Goal: Download file/media

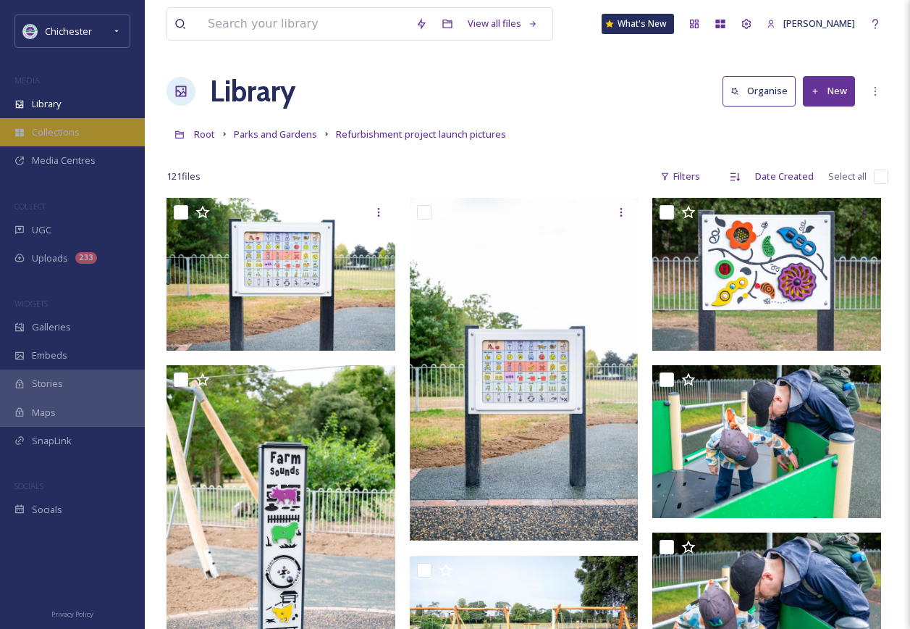
click at [70, 44] on span "Collections" at bounding box center [56, 132] width 48 height 14
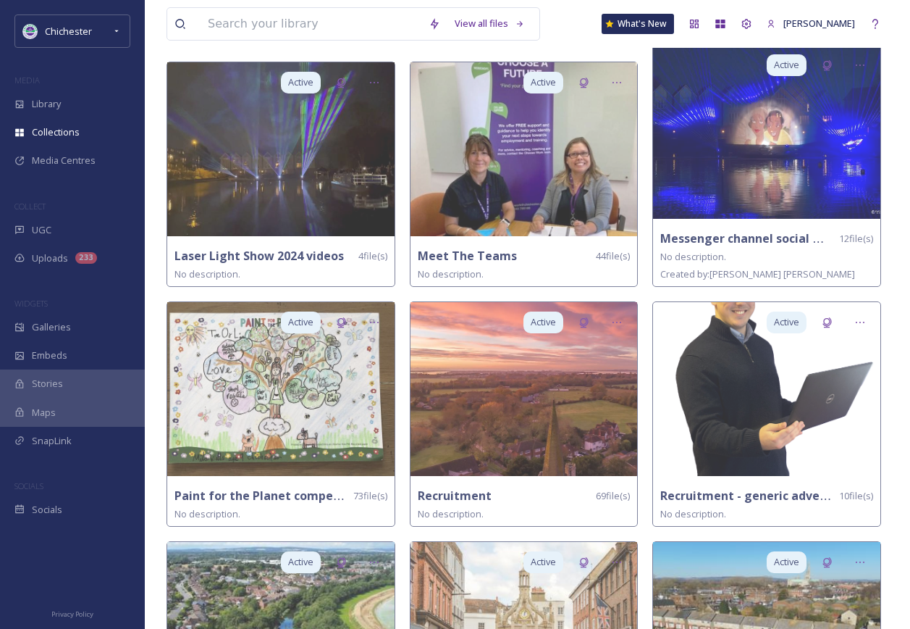
scroll to position [1593, 0]
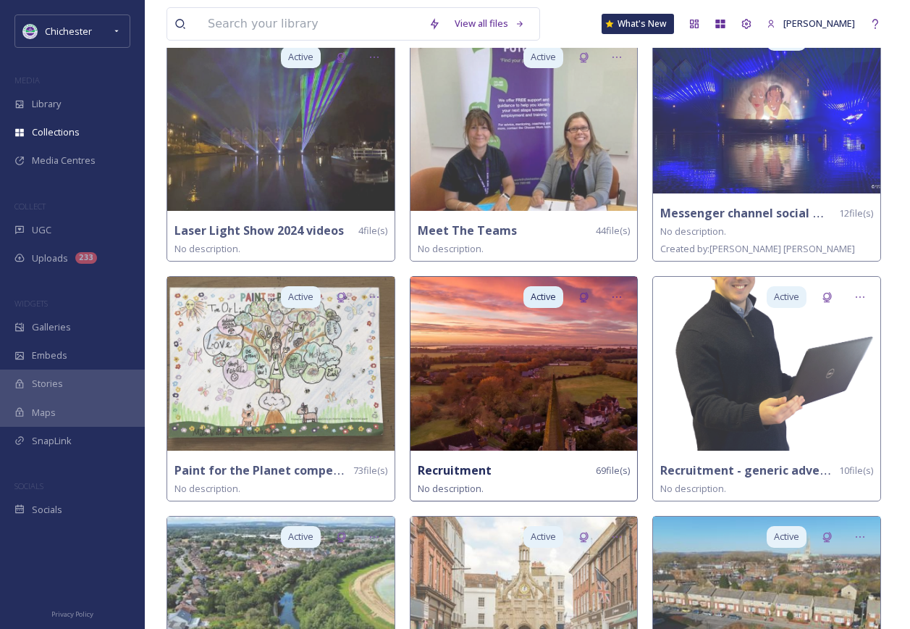
click at [393, 44] on img at bounding box center [524, 364] width 227 height 174
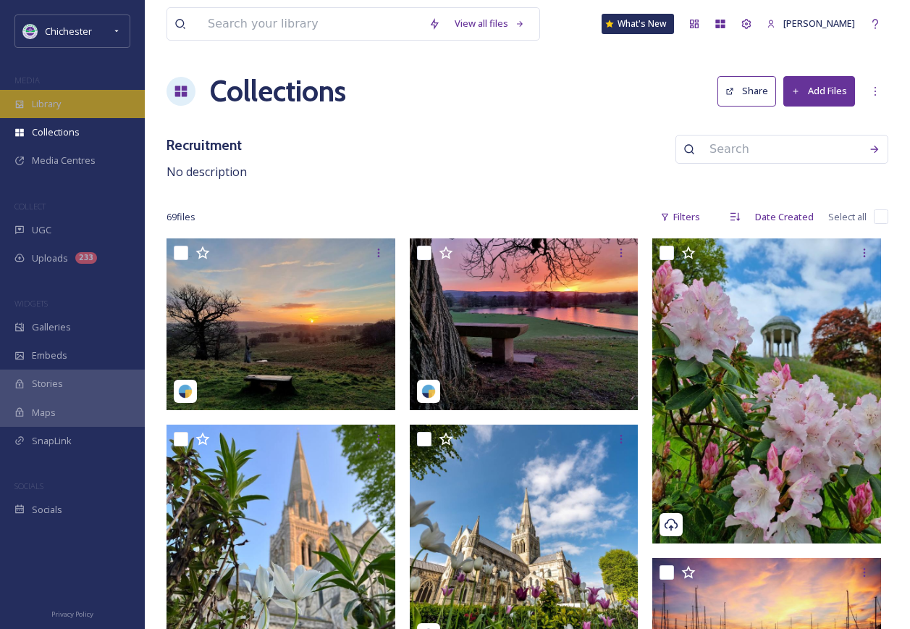
click at [67, 44] on div "Library" at bounding box center [72, 104] width 145 height 28
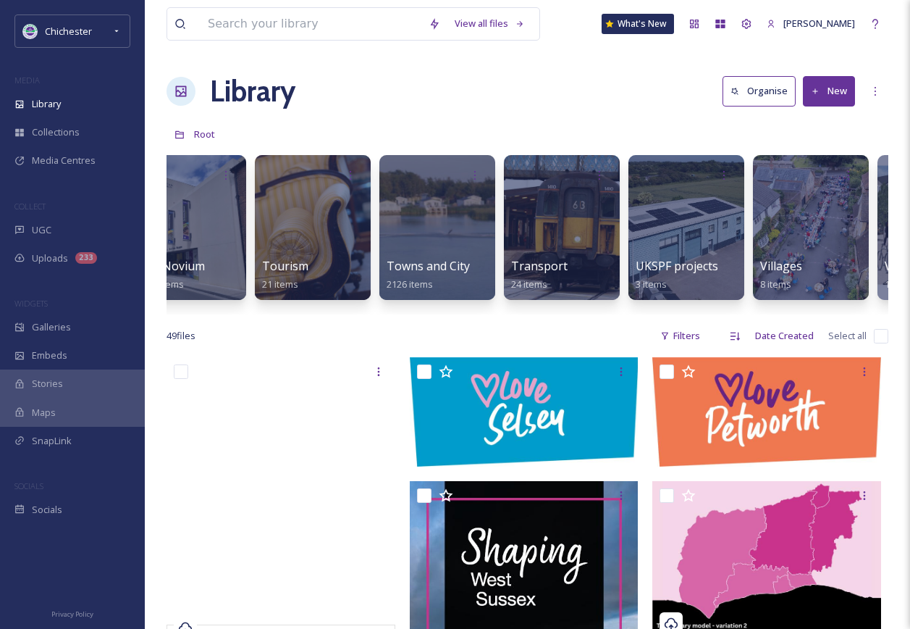
scroll to position [0, 5968]
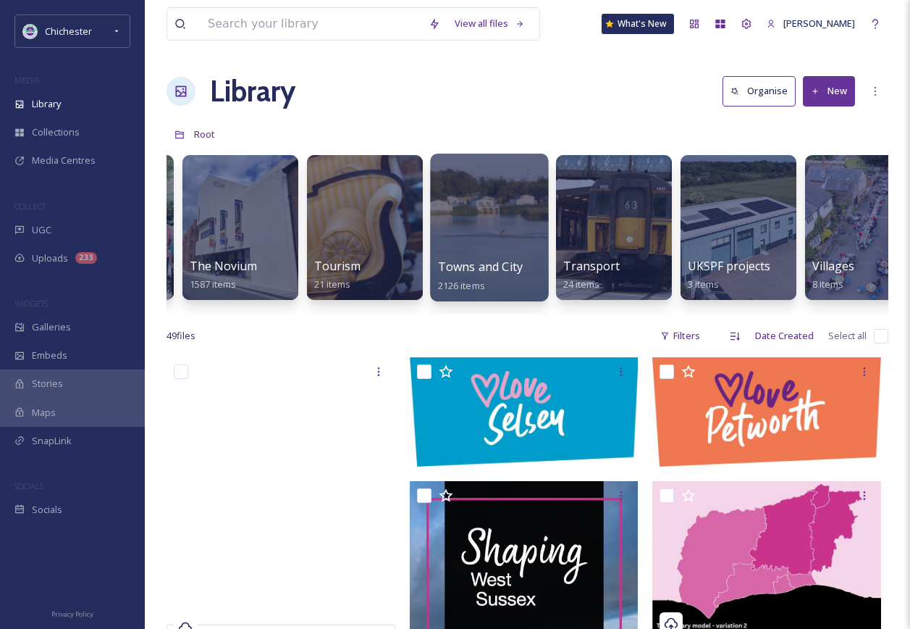
click at [393, 44] on div at bounding box center [489, 228] width 118 height 148
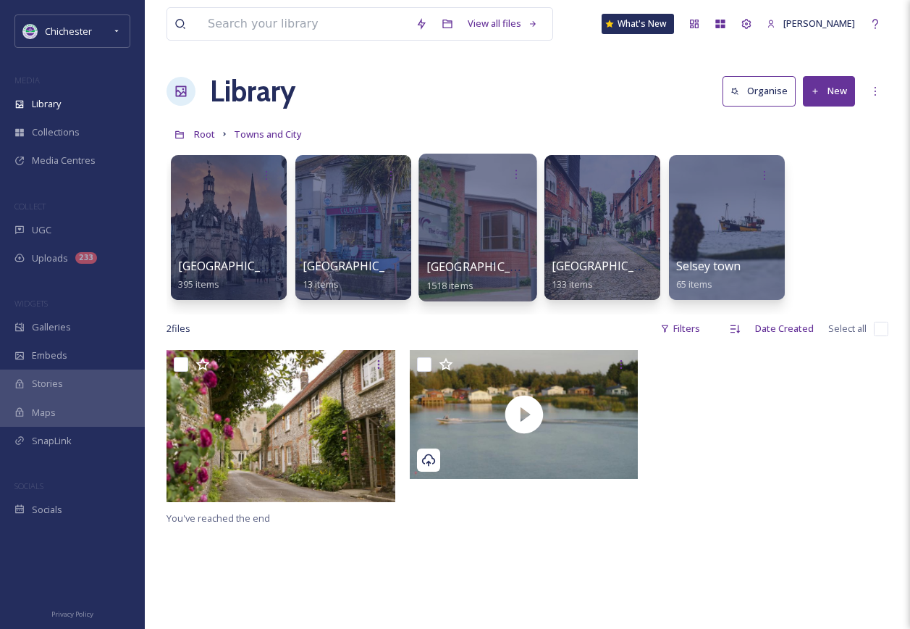
click at [393, 44] on div at bounding box center [478, 228] width 118 height 148
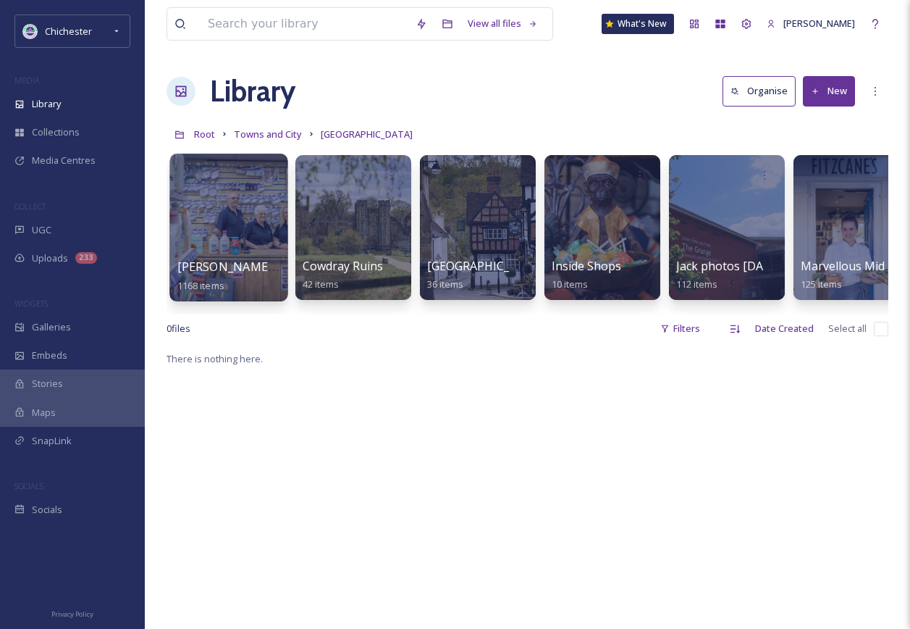
click at [225, 44] on div at bounding box center [228, 228] width 118 height 148
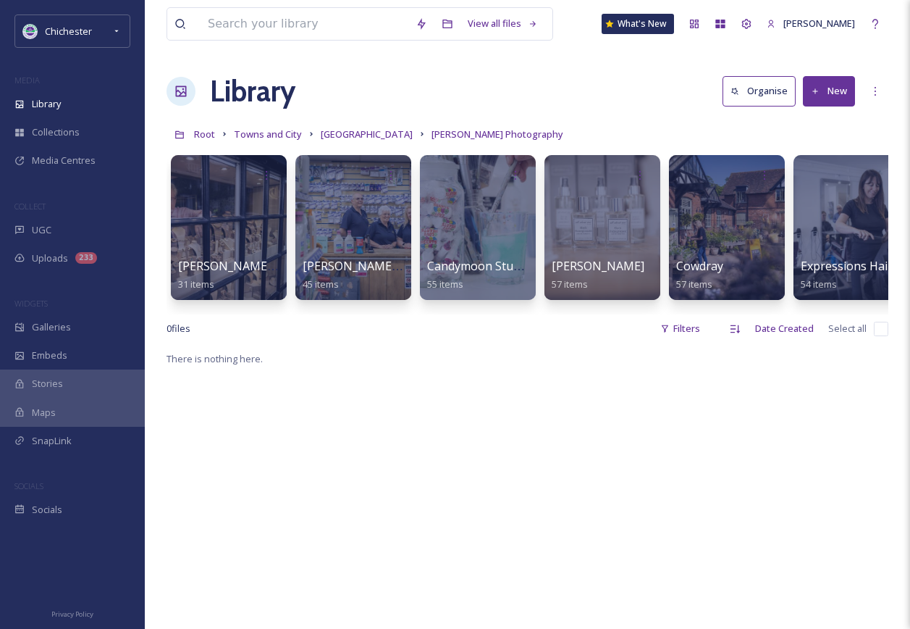
drag, startPoint x: 308, startPoint y: 314, endPoint x: 503, endPoint y: 320, distance: 194.9
click at [393, 44] on div "[PERSON_NAME] Fine Jewellery 31 items [PERSON_NAME] Home Hardware 45 items Cand…" at bounding box center [528, 231] width 722 height 167
click at [361, 44] on span "[GEOGRAPHIC_DATA]" at bounding box center [367, 133] width 92 height 13
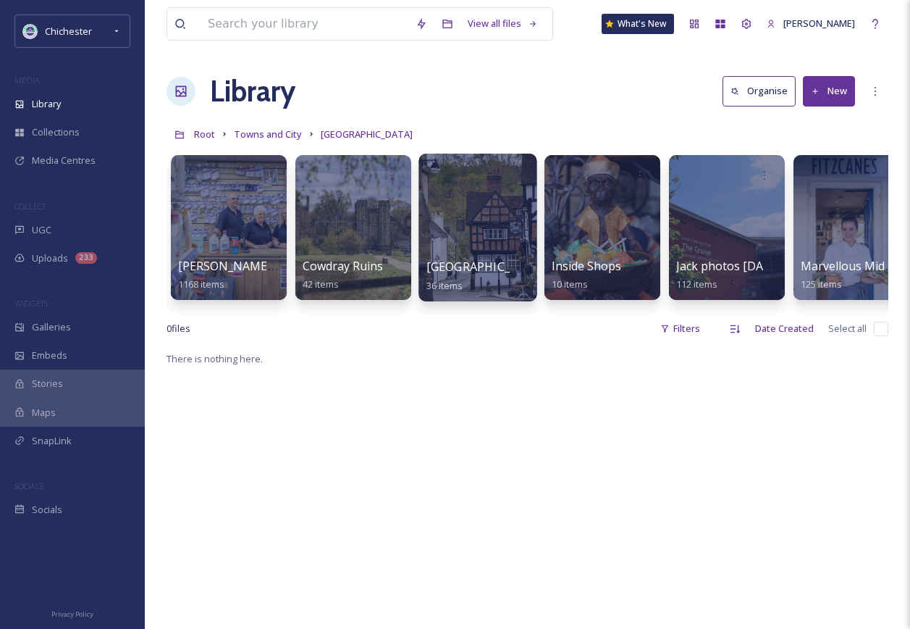
click at [393, 44] on div at bounding box center [478, 228] width 118 height 148
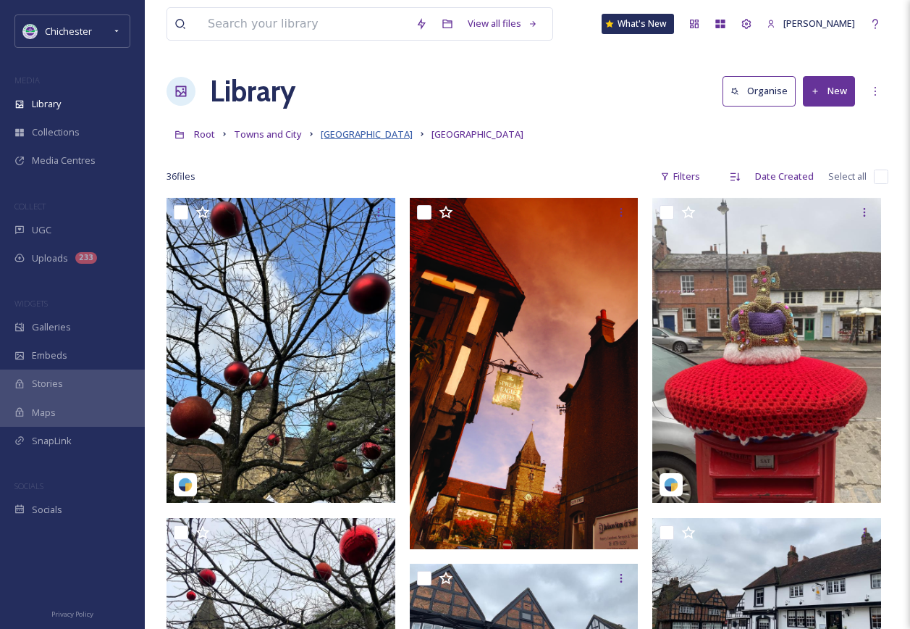
click at [337, 44] on span "[GEOGRAPHIC_DATA]" at bounding box center [367, 133] width 92 height 13
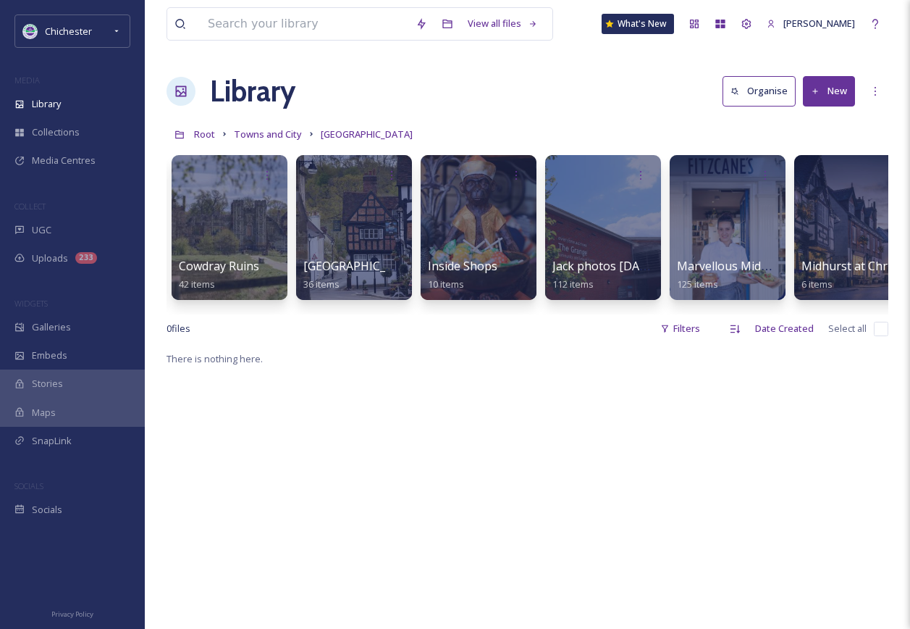
scroll to position [0, 399]
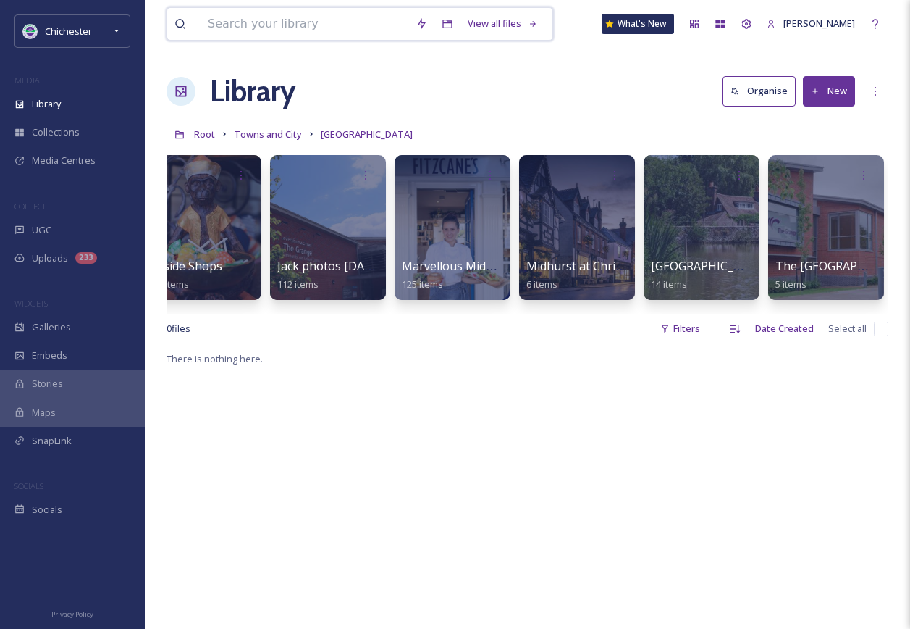
click at [361, 19] on input at bounding box center [305, 24] width 208 height 32
type input "petworth house"
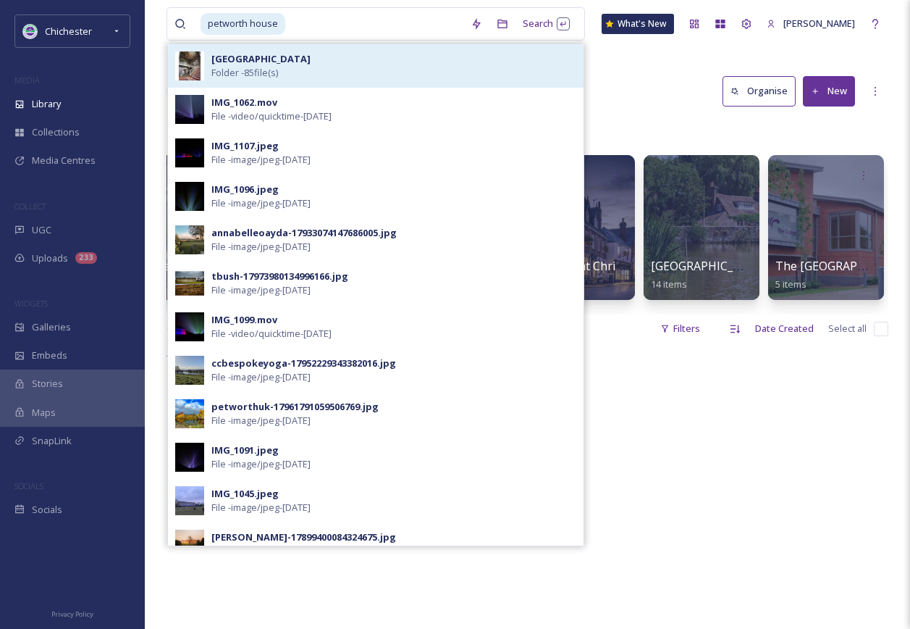
click at [343, 44] on div "[GEOGRAPHIC_DATA] and Park Folder - 85 file(s)" at bounding box center [393, 66] width 365 height 28
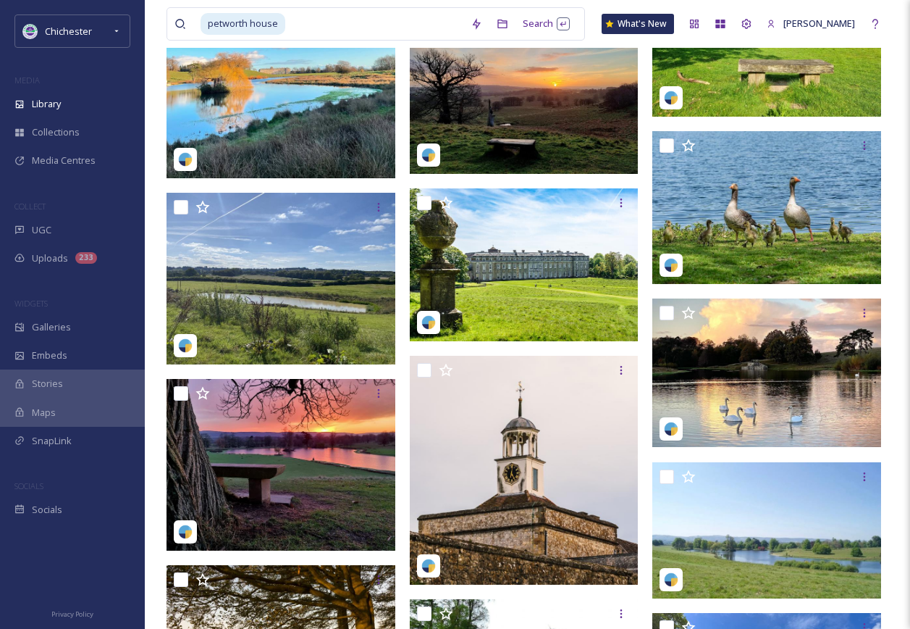
scroll to position [942, 0]
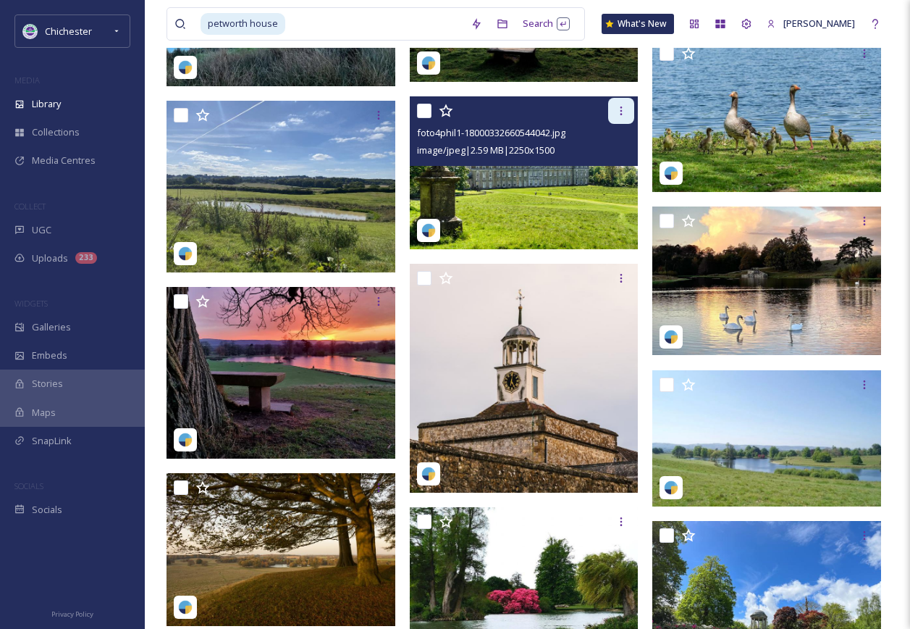
click at [393, 44] on icon at bounding box center [622, 111] width 12 height 12
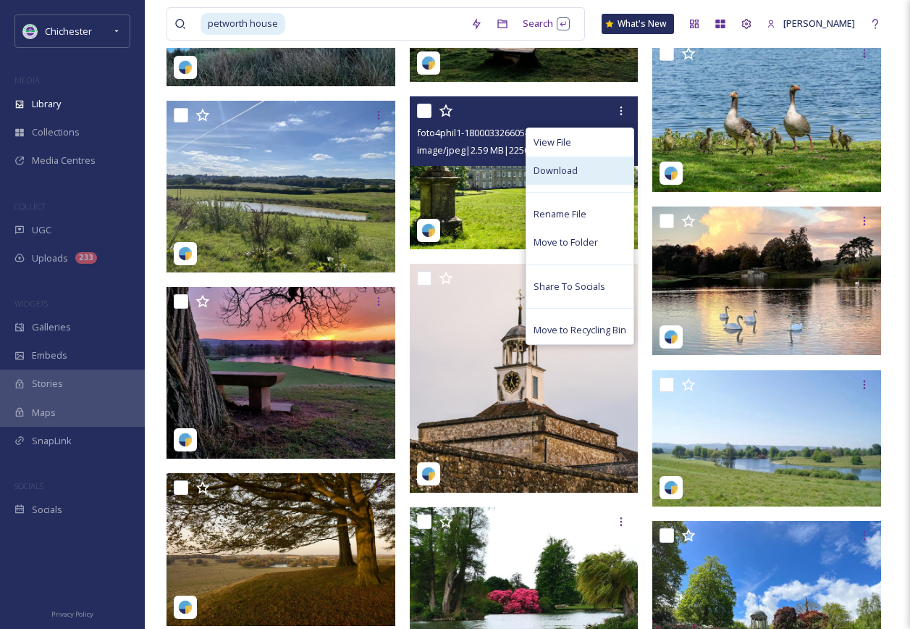
click at [393, 44] on span "Download" at bounding box center [556, 171] width 44 height 14
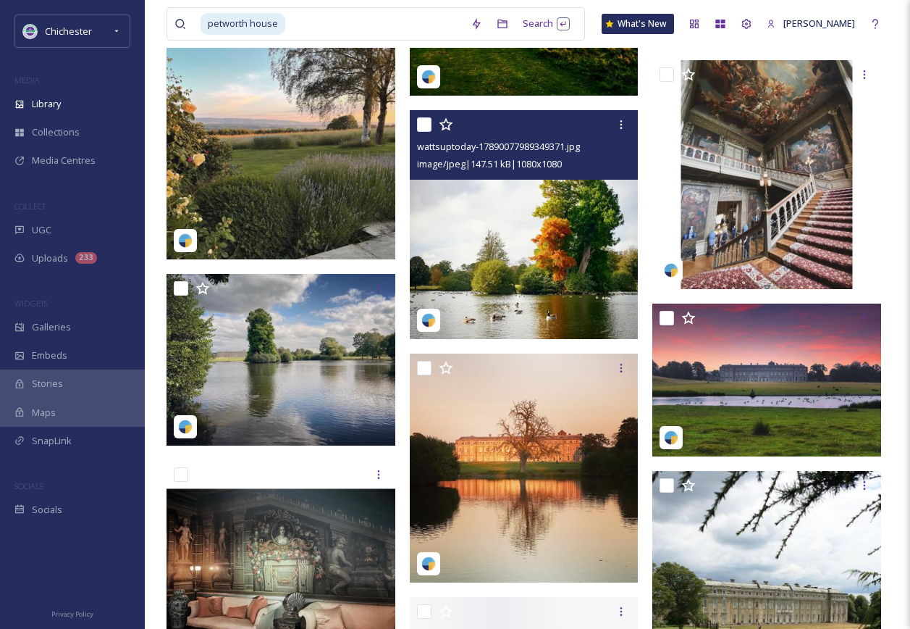
scroll to position [5215, 0]
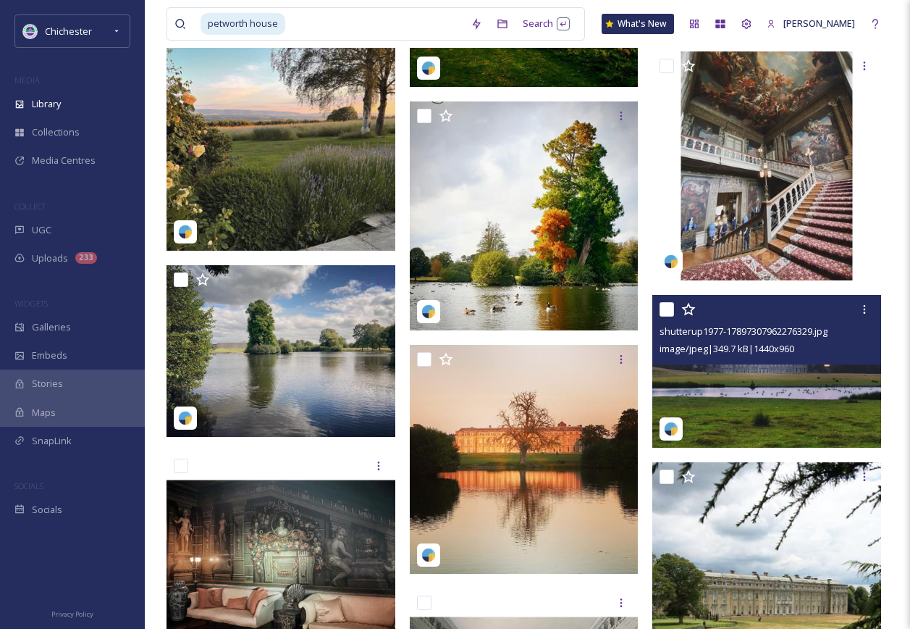
click at [393, 44] on img at bounding box center [767, 371] width 229 height 153
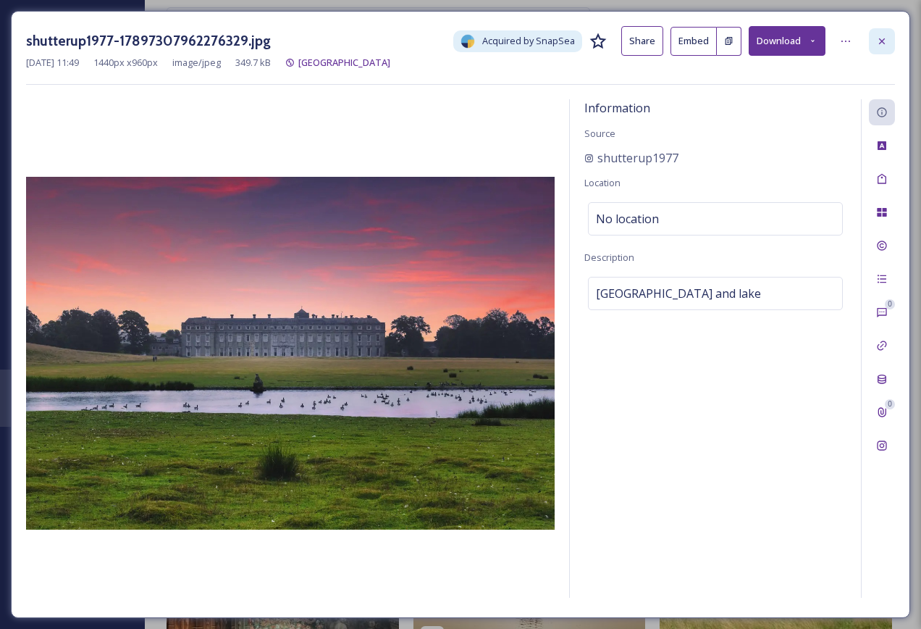
click at [393, 44] on div at bounding box center [882, 41] width 26 height 26
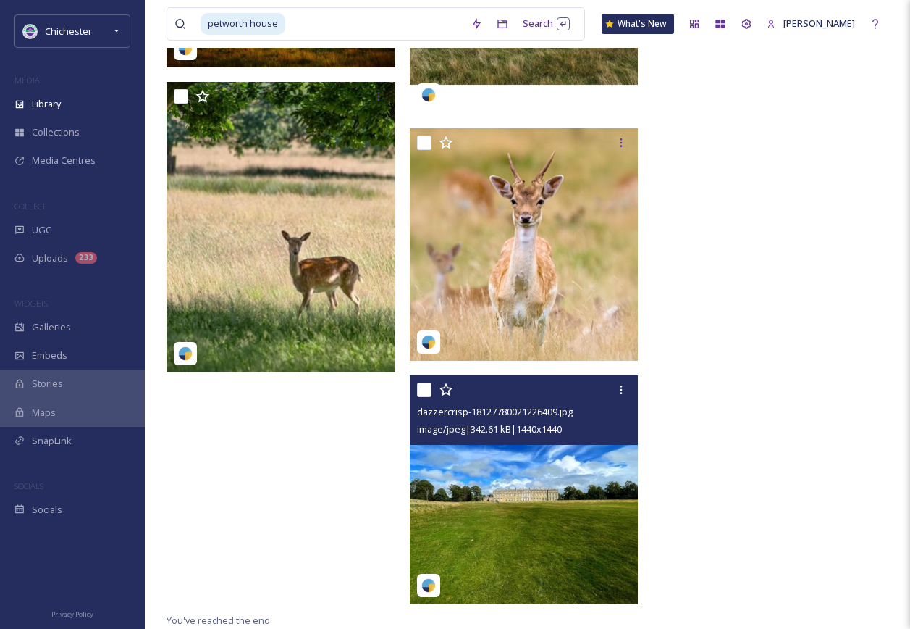
scroll to position [6251, 0]
click at [393, 44] on img at bounding box center [524, 489] width 229 height 229
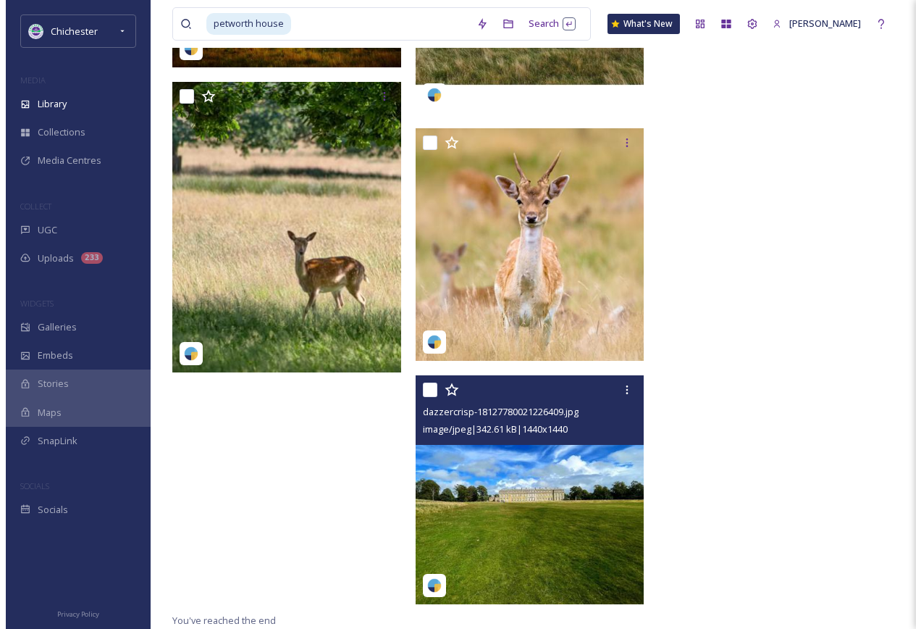
scroll to position [6020, 0]
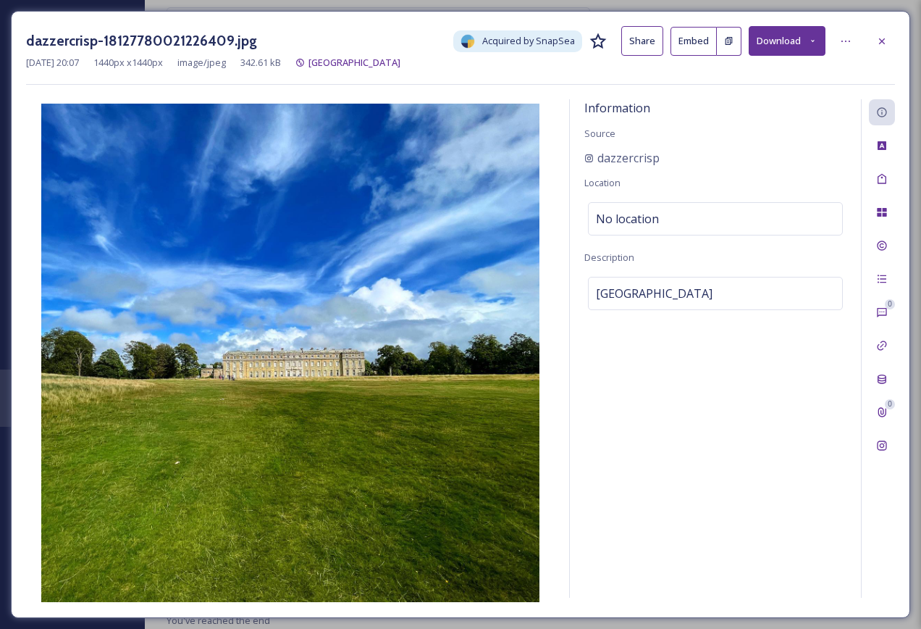
click at [393, 39] on icon at bounding box center [882, 41] width 12 height 12
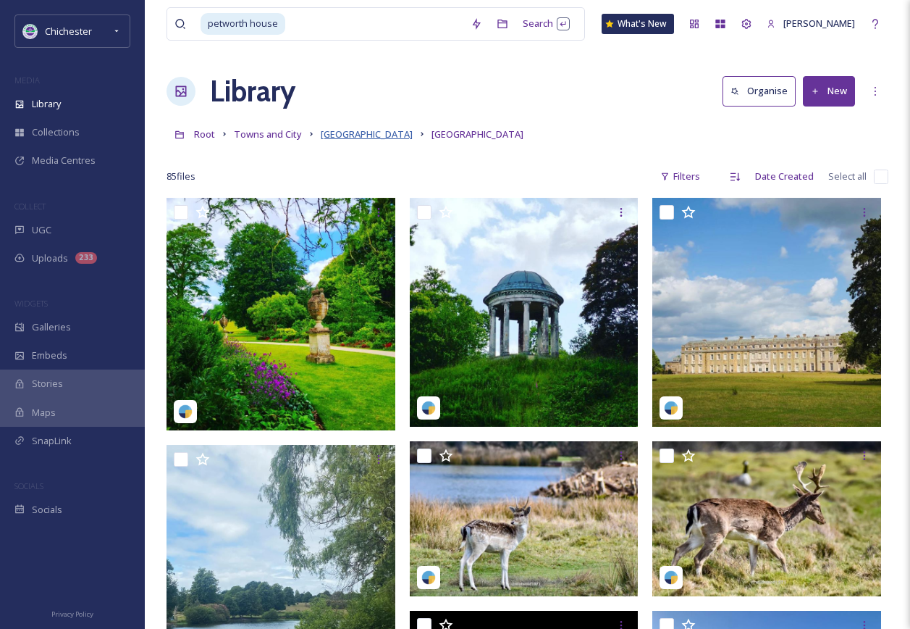
click at [339, 44] on span "[GEOGRAPHIC_DATA]" at bounding box center [367, 133] width 92 height 13
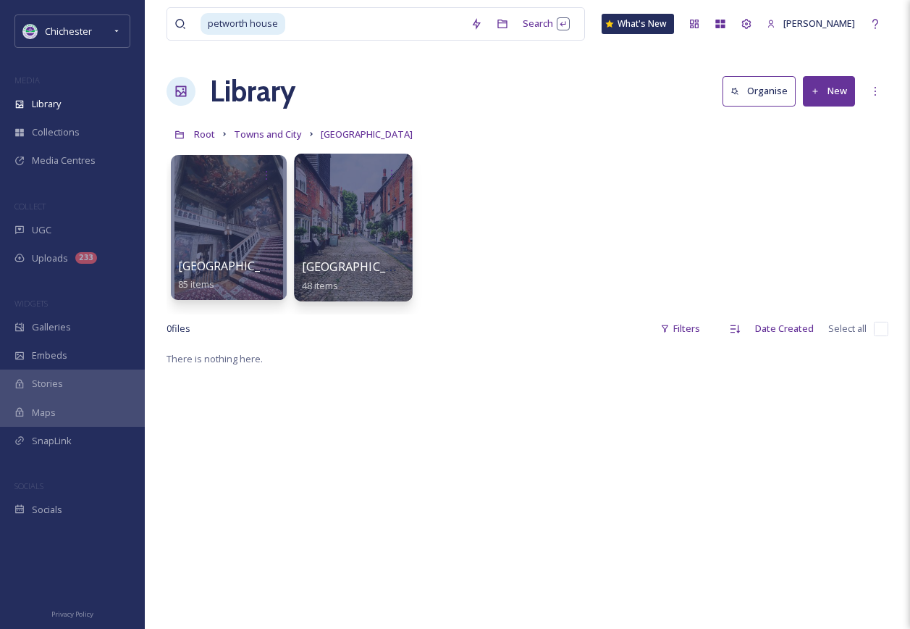
click at [370, 44] on div at bounding box center [353, 228] width 118 height 148
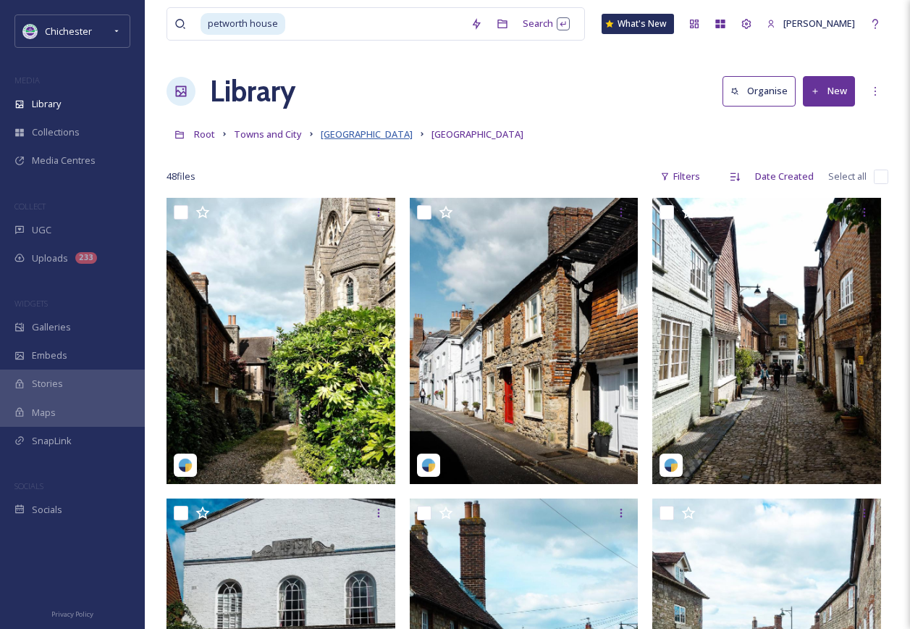
click at [366, 44] on span "[GEOGRAPHIC_DATA]" at bounding box center [367, 133] width 92 height 13
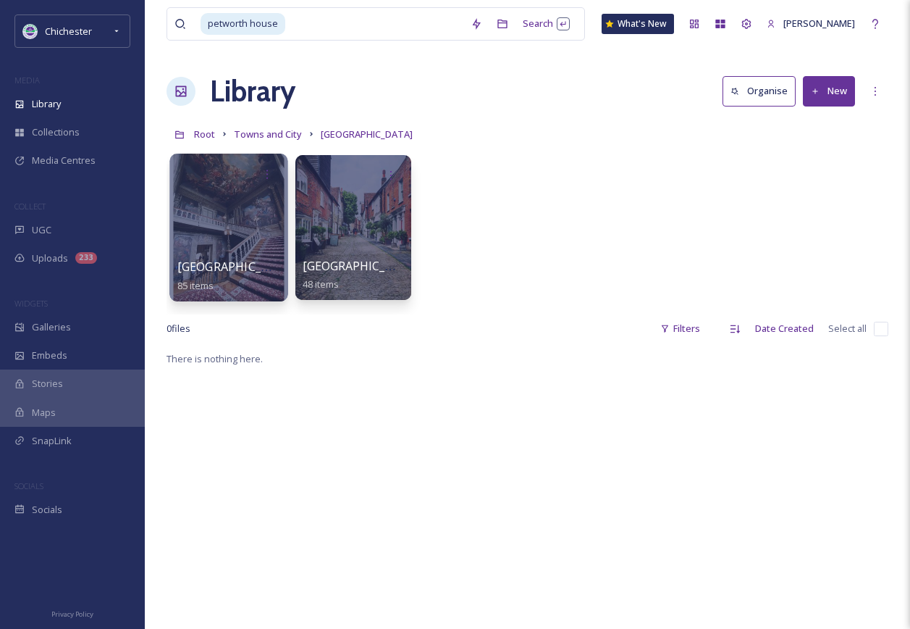
click at [272, 44] on div at bounding box center [228, 228] width 118 height 148
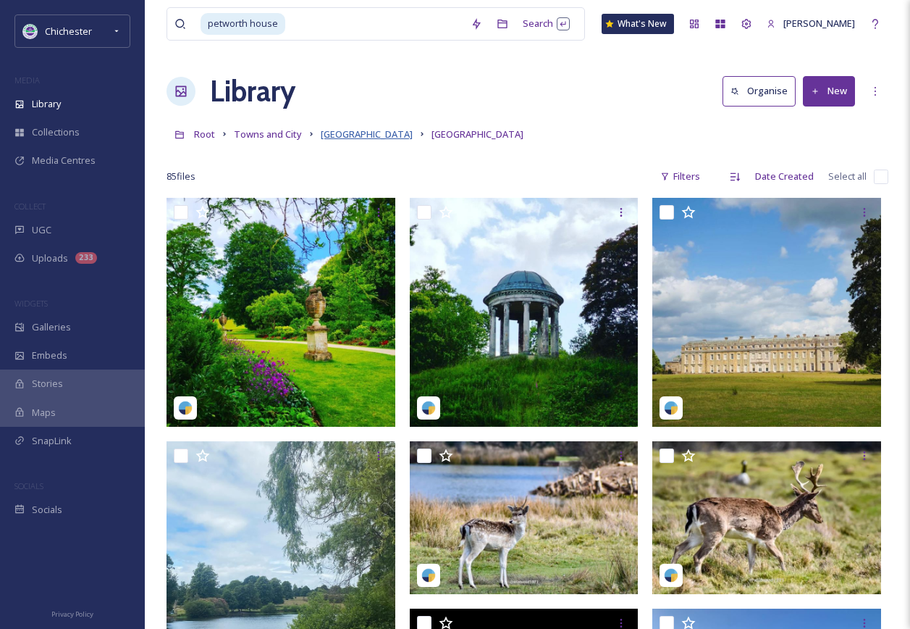
click at [340, 44] on span "[GEOGRAPHIC_DATA]" at bounding box center [367, 133] width 92 height 13
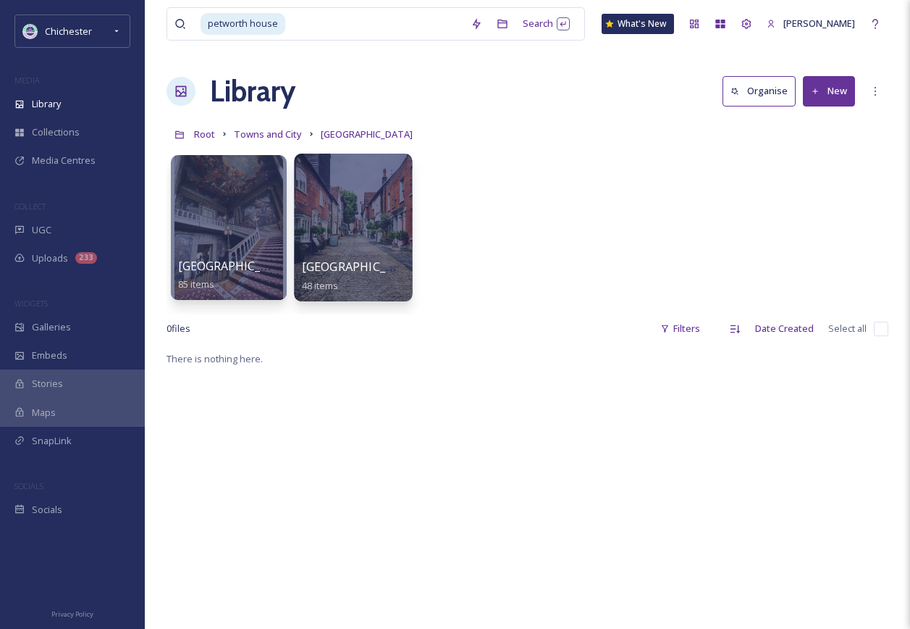
click at [314, 44] on div at bounding box center [353, 228] width 118 height 148
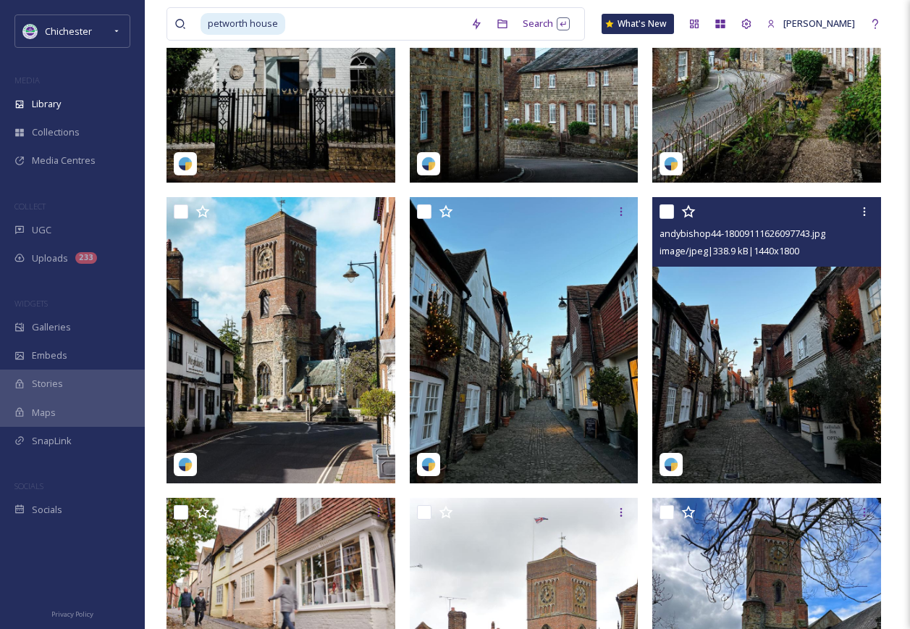
scroll to position [145, 0]
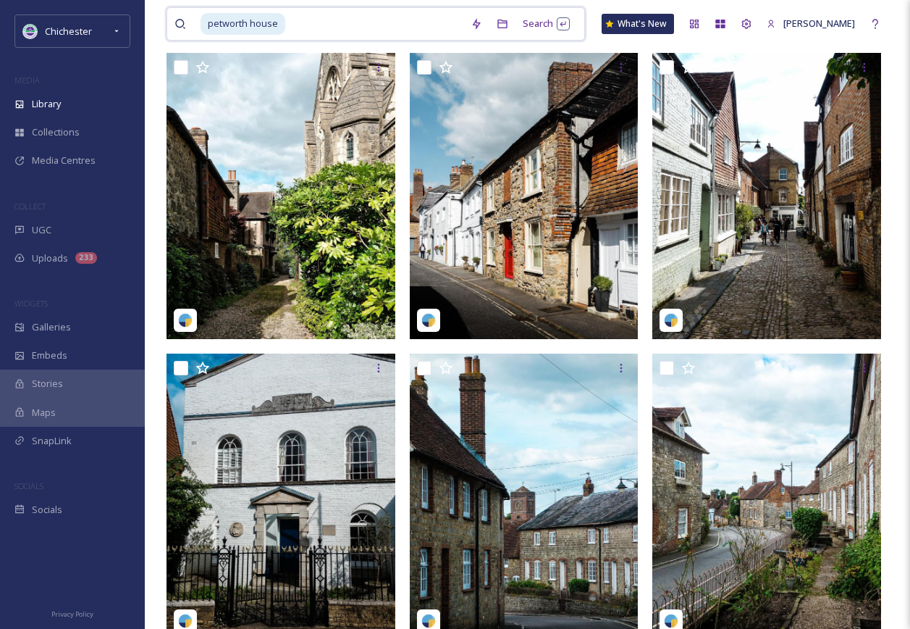
click at [298, 17] on input at bounding box center [375, 24] width 177 height 32
drag, startPoint x: 313, startPoint y: 25, endPoint x: 56, endPoint y: -4, distance: 258.8
type input "petworth"
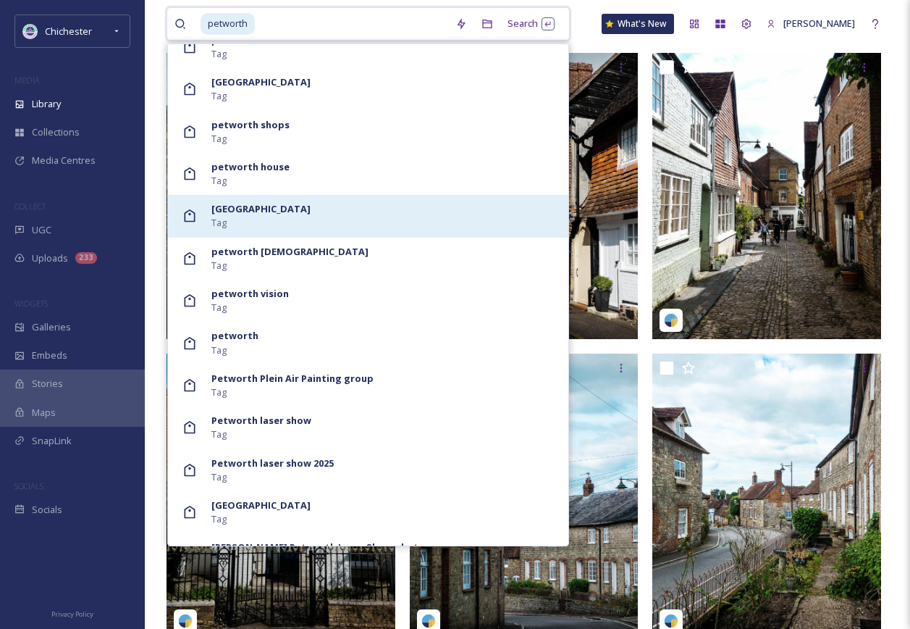
scroll to position [1347, 0]
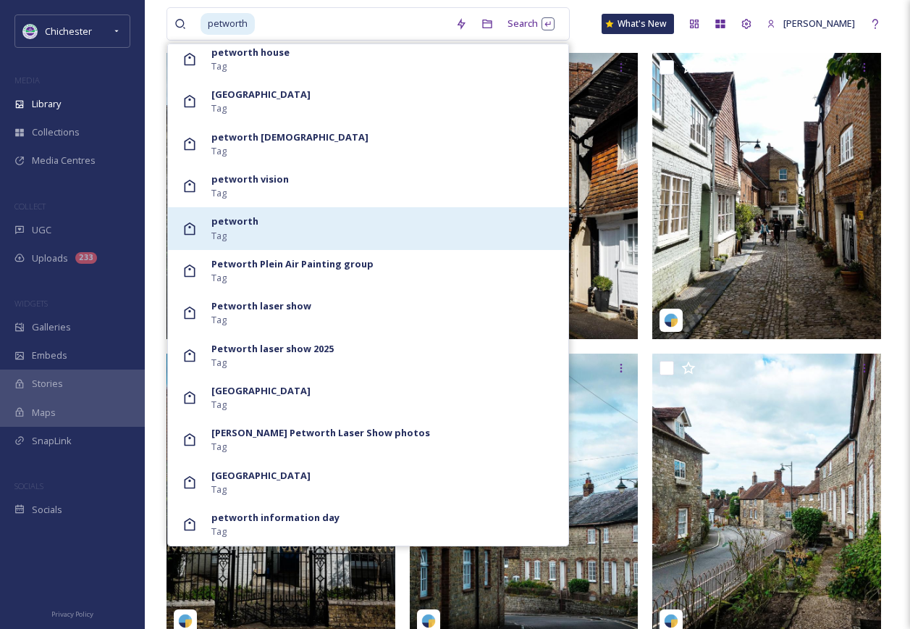
click at [289, 44] on div "petworth Tag" at bounding box center [386, 228] width 350 height 28
